Goal: Check status: Check status

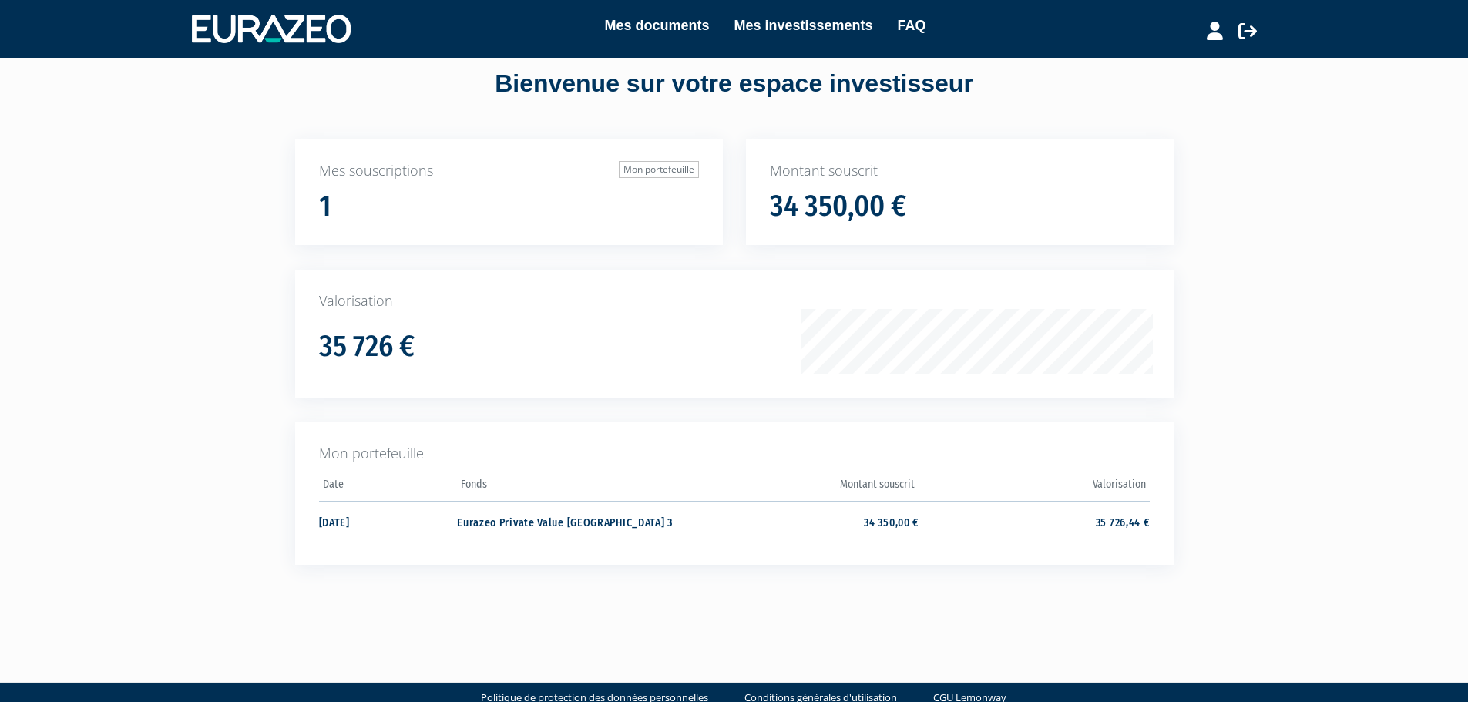
scroll to position [62, 0]
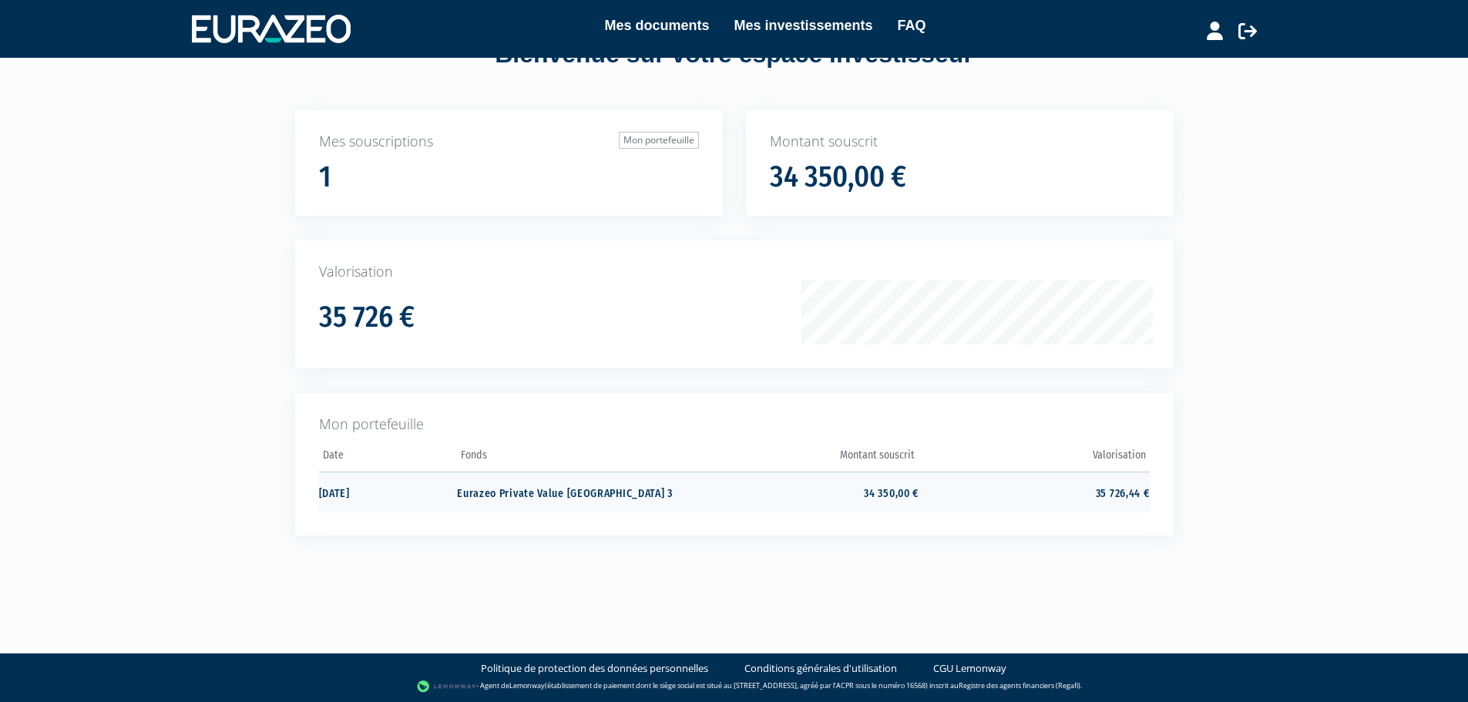
click at [840, 489] on td "34 350,00 €" at bounding box center [803, 492] width 230 height 41
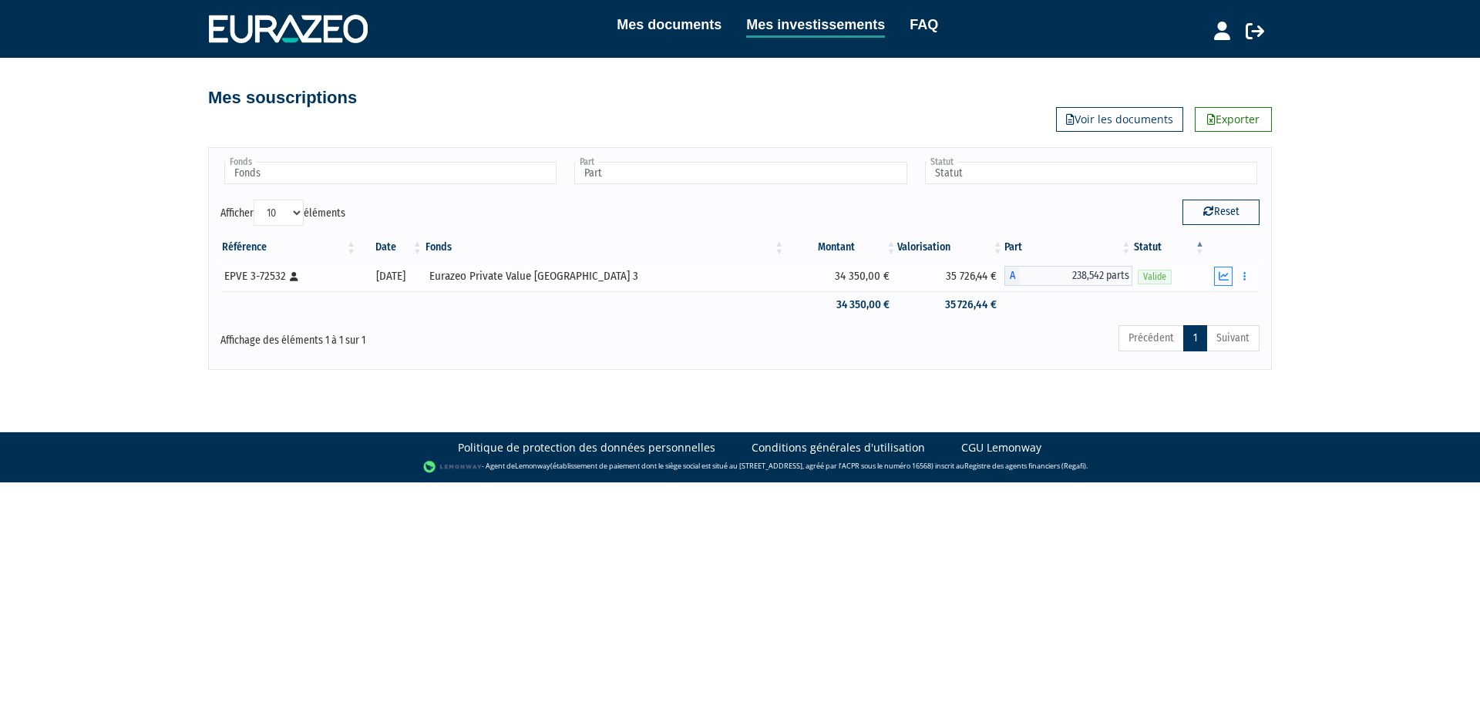
click at [1223, 277] on icon "button" at bounding box center [1223, 276] width 10 height 10
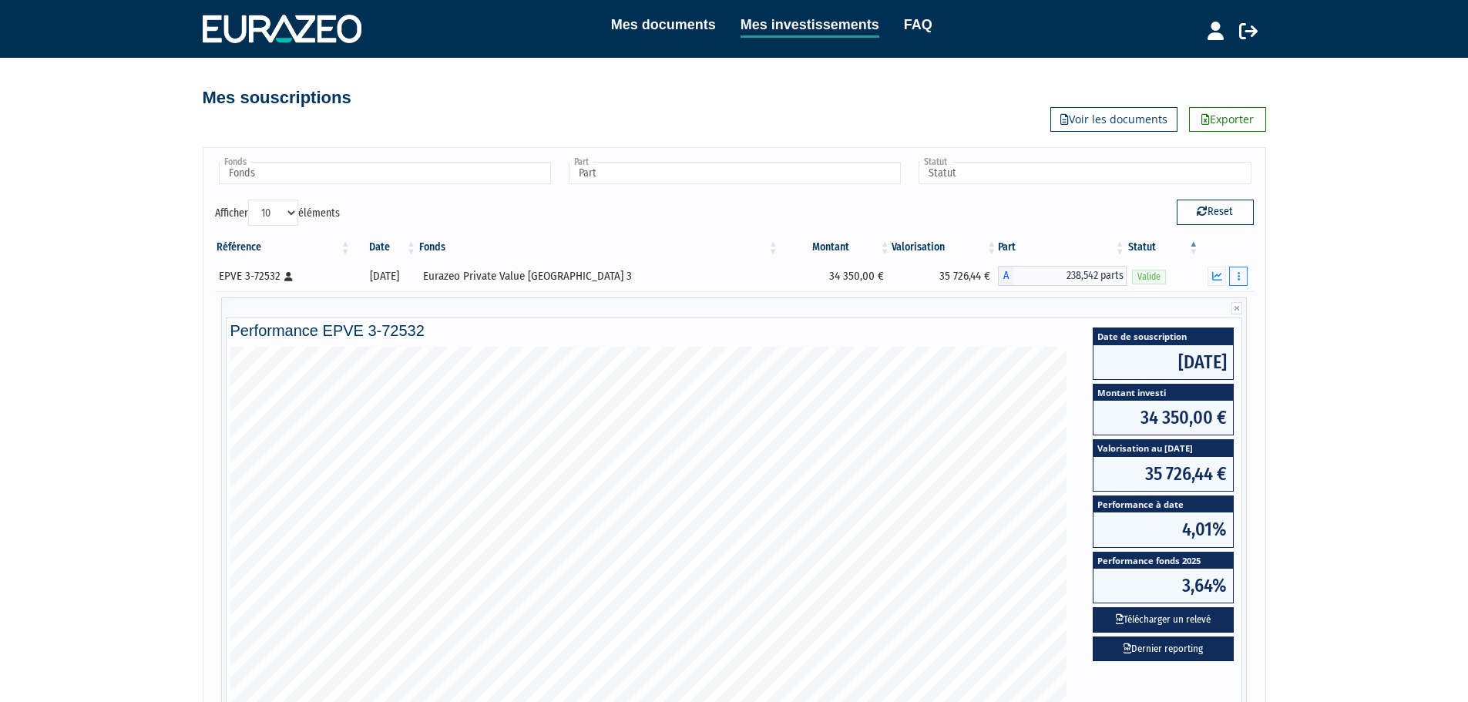
click at [1243, 278] on button "button" at bounding box center [1238, 276] width 18 height 19
click at [1298, 281] on div "Mes documents Mes investissements FAQ Déconnexion Mes documents Mes investissem…" at bounding box center [734, 424] width 1468 height 849
click at [1301, 335] on div "Mes documents Mes investissements FAQ Déconnexion Mes documents Mes investissem…" at bounding box center [734, 424] width 1468 height 849
click at [1241, 279] on button "button" at bounding box center [1238, 276] width 18 height 19
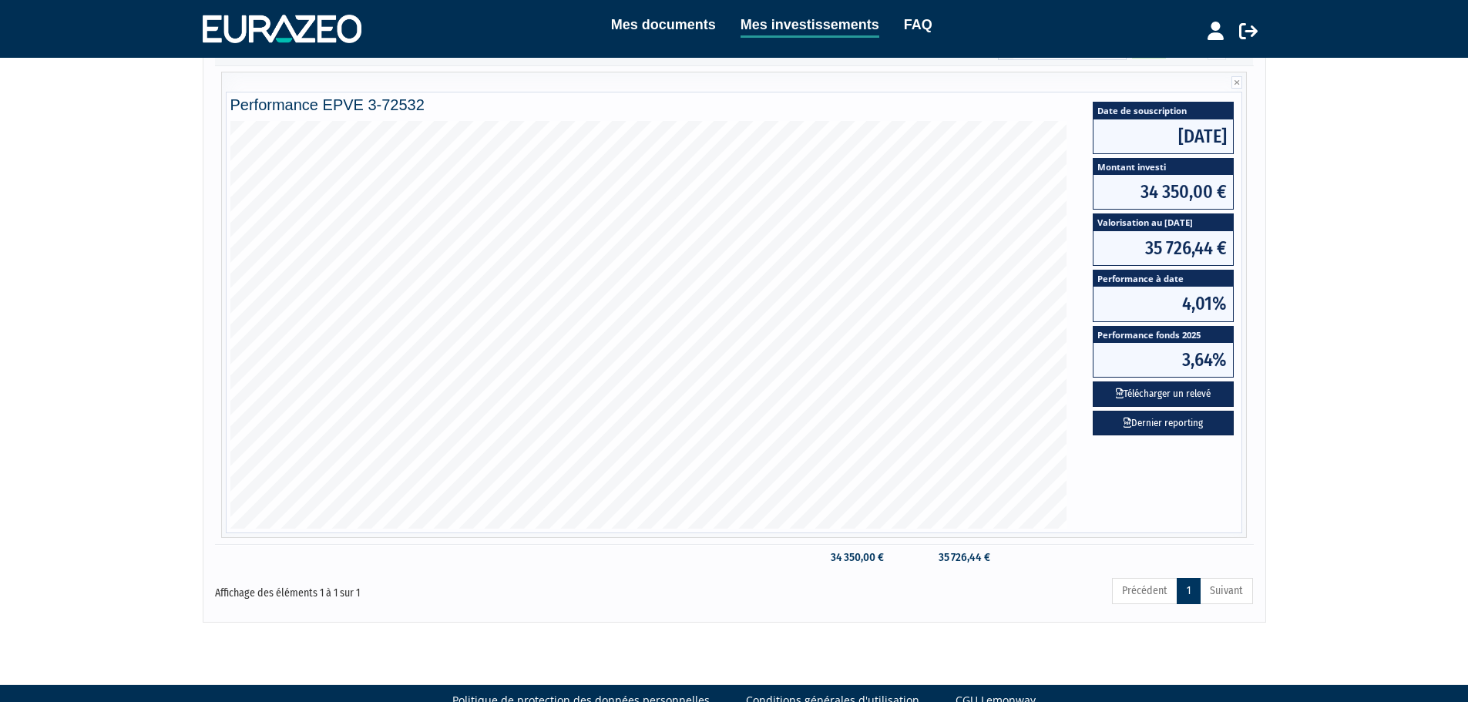
scroll to position [260, 0]
